Goal: Browse casually: Explore the website without a specific task or goal

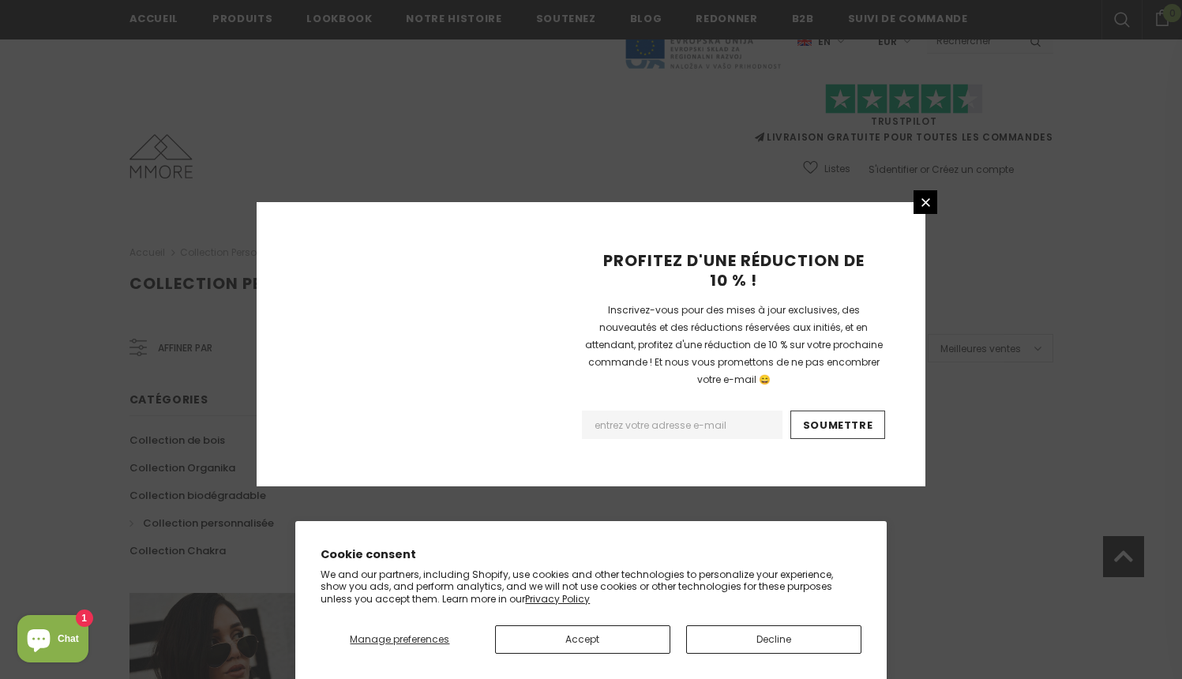
scroll to position [978, 0]
